Goal: Task Accomplishment & Management: Use online tool/utility

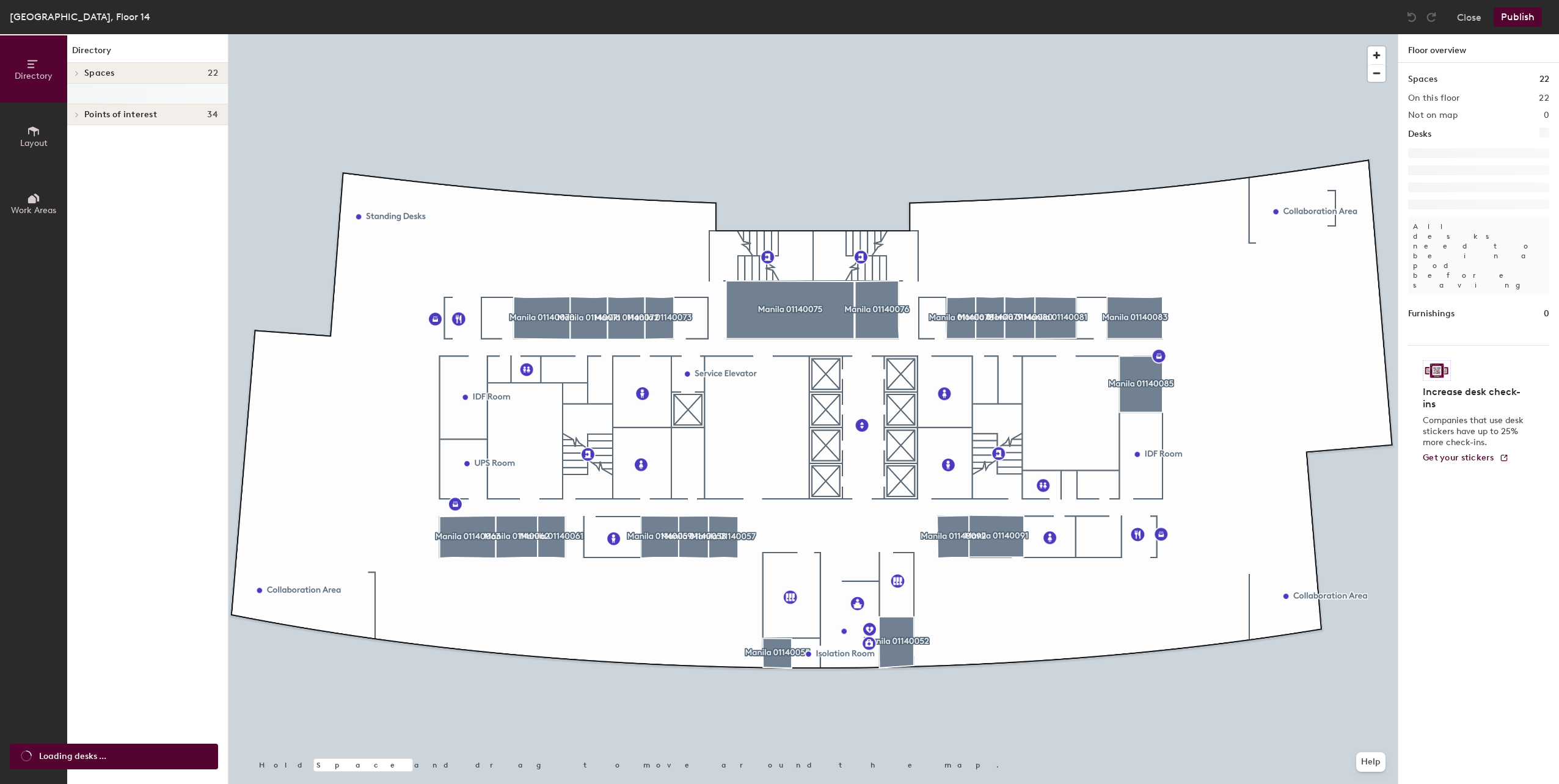
click at [788, 34] on div at bounding box center [813, 34] width 1169 height 0
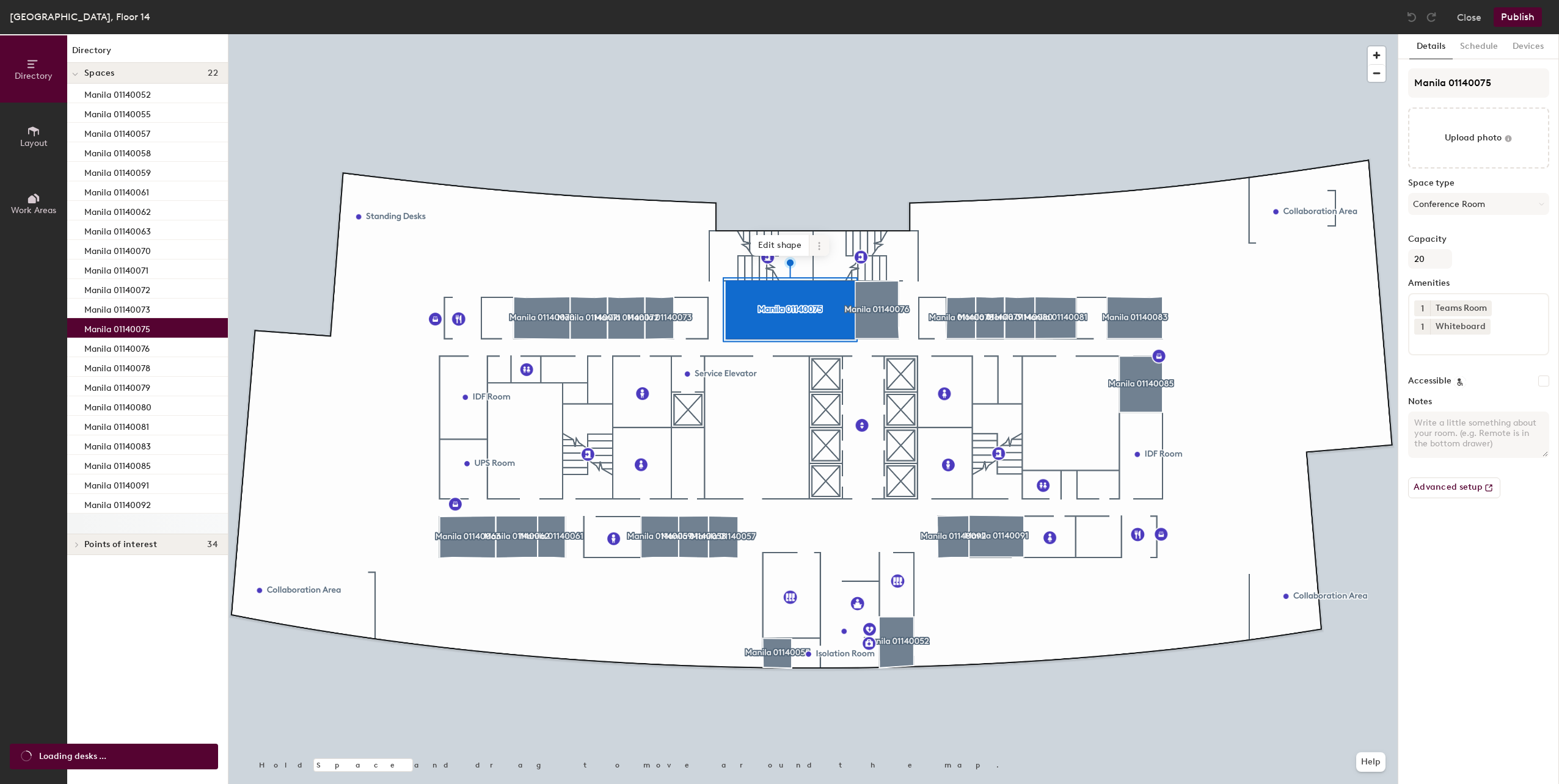
click at [823, 249] on span at bounding box center [819, 245] width 19 height 21
click at [836, 297] on span "Archive" at bounding box center [862, 295] width 108 height 21
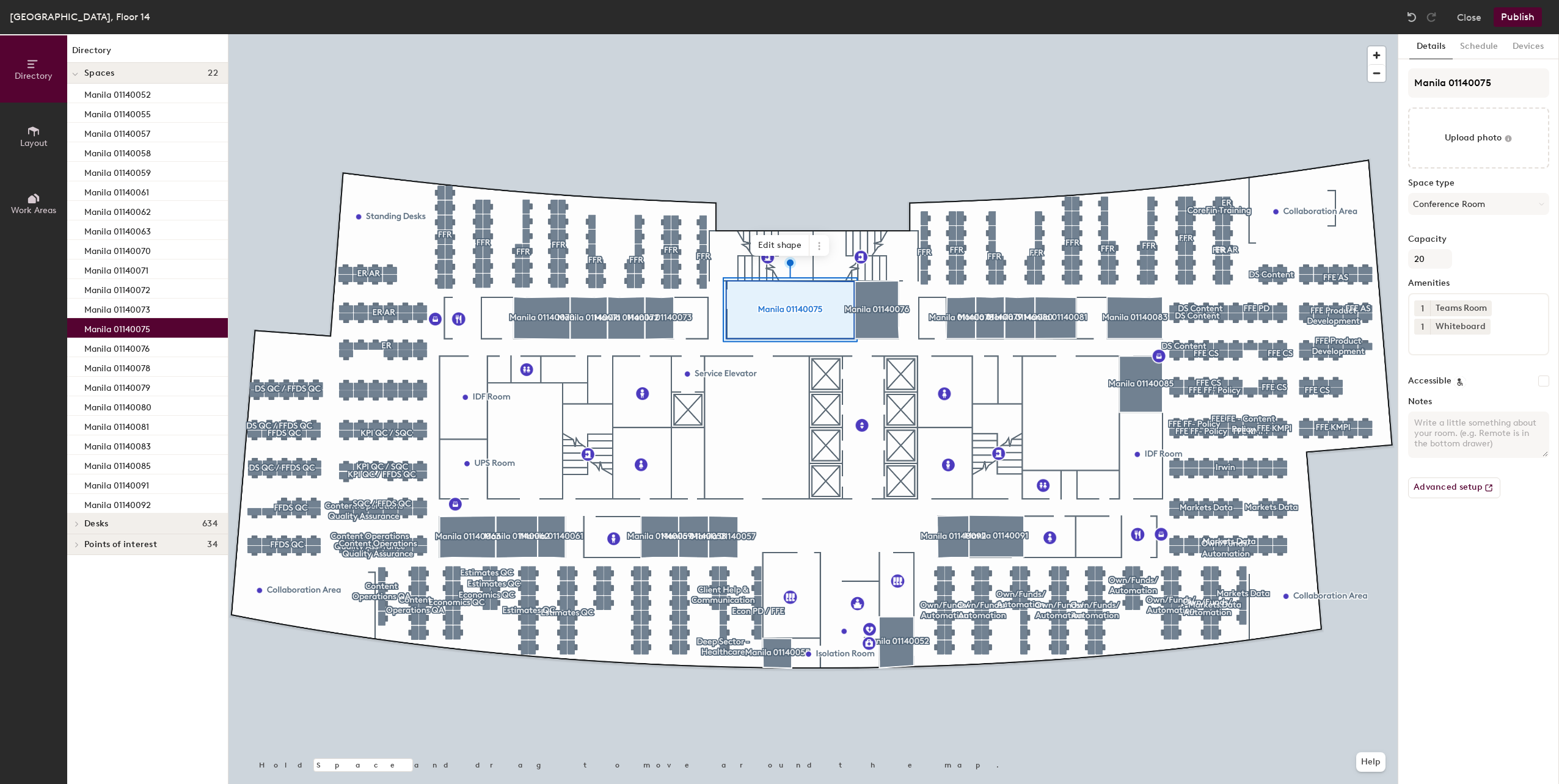
click at [1532, 19] on button "Publish" at bounding box center [1517, 17] width 48 height 19
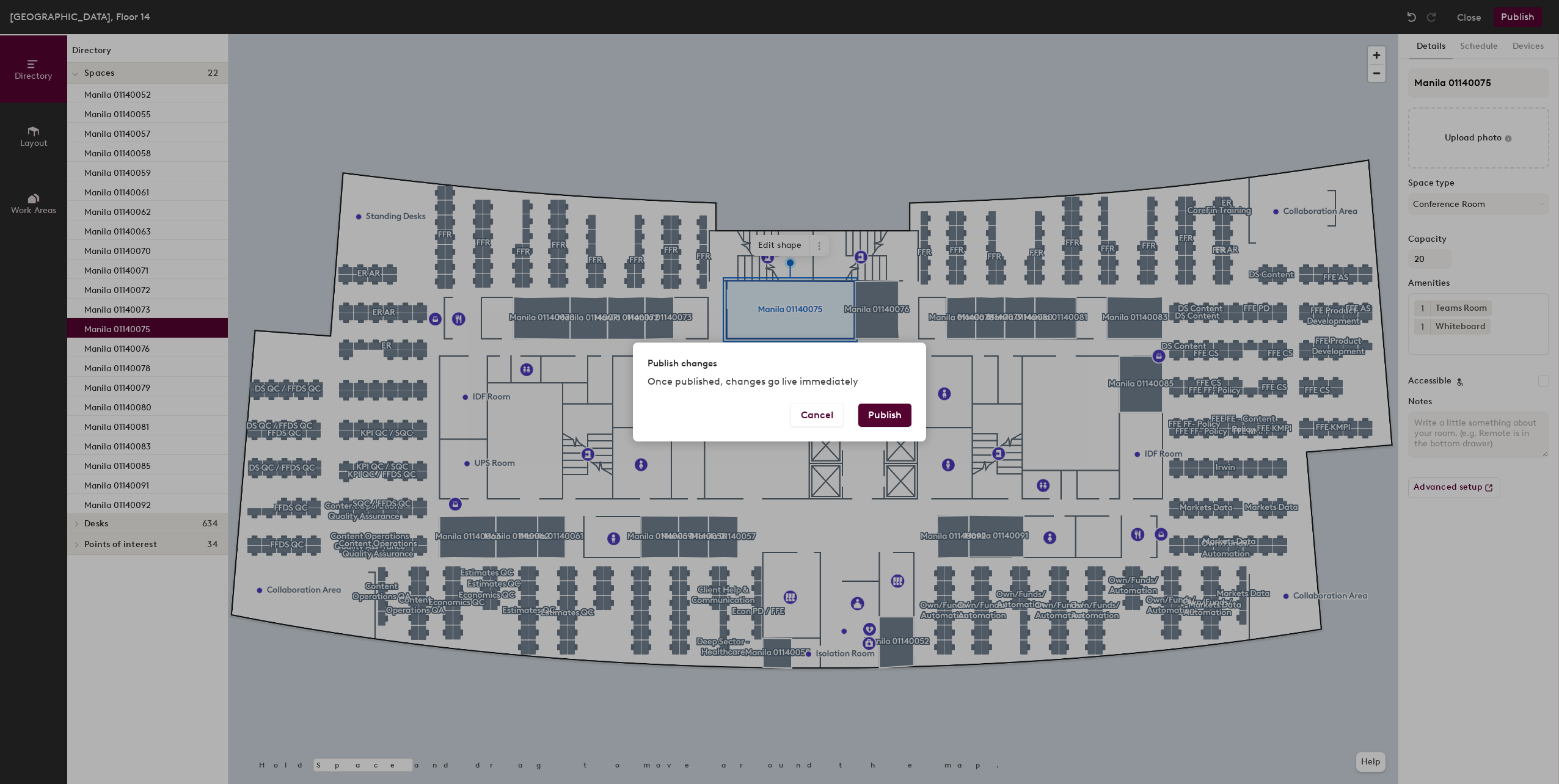
click at [895, 413] on button "Publish" at bounding box center [885, 415] width 53 height 23
